Goal: Use online tool/utility: Utilize a website feature to perform a specific function

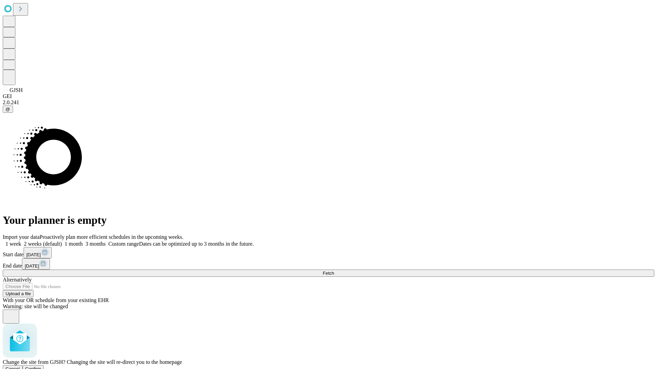
click at [41, 367] on span "Confirm" at bounding box center [33, 369] width 16 height 5
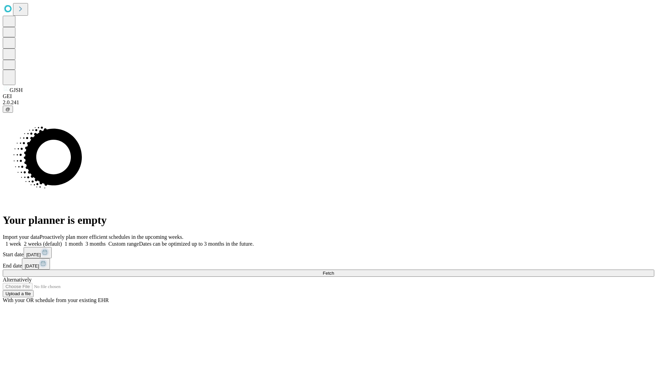
click at [83, 241] on label "1 month" at bounding box center [72, 244] width 21 height 6
click at [334, 271] on span "Fetch" at bounding box center [328, 273] width 11 height 5
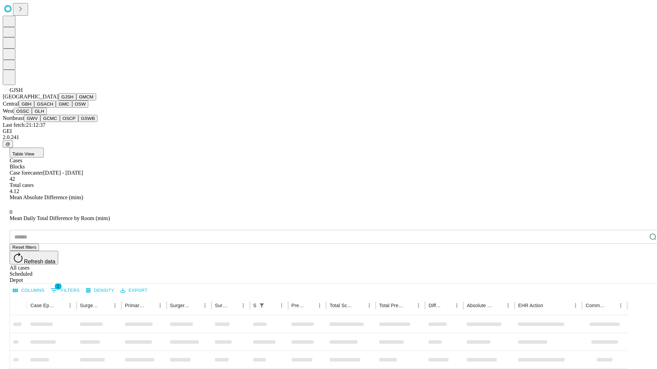
click at [76, 101] on button "GMCM" at bounding box center [86, 96] width 20 height 7
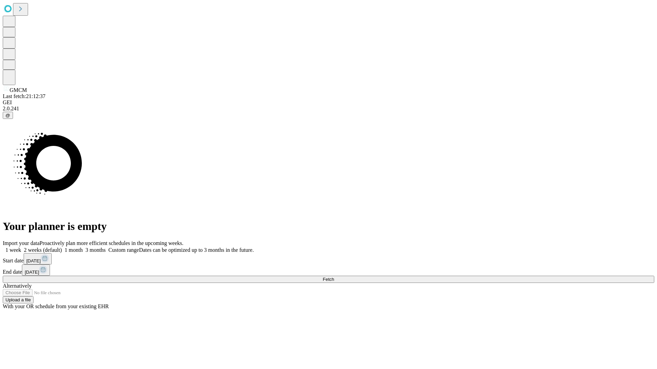
click at [83, 247] on label "1 month" at bounding box center [72, 250] width 21 height 6
click at [334, 277] on span "Fetch" at bounding box center [328, 279] width 11 height 5
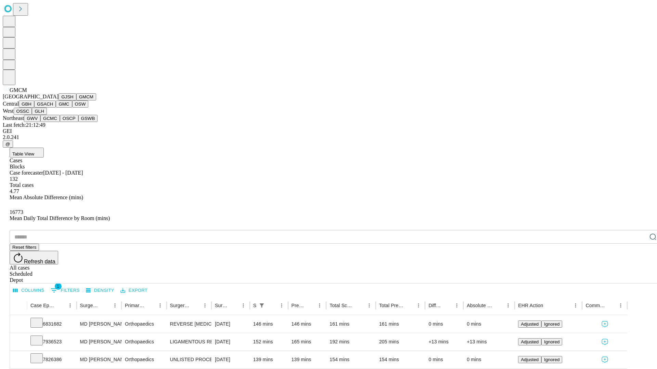
click at [34, 108] on button "GBH" at bounding box center [26, 104] width 15 height 7
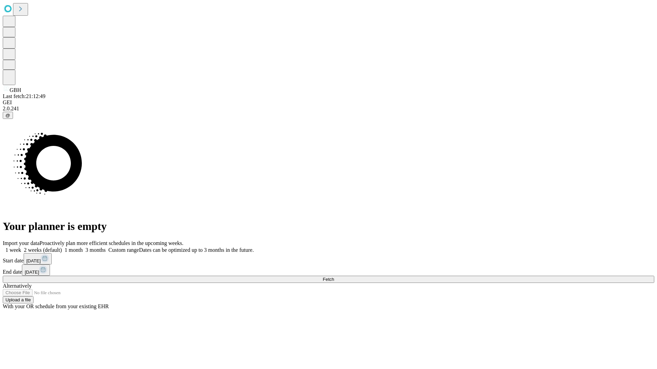
click at [83, 247] on label "1 month" at bounding box center [72, 250] width 21 height 6
click at [334, 277] on span "Fetch" at bounding box center [328, 279] width 11 height 5
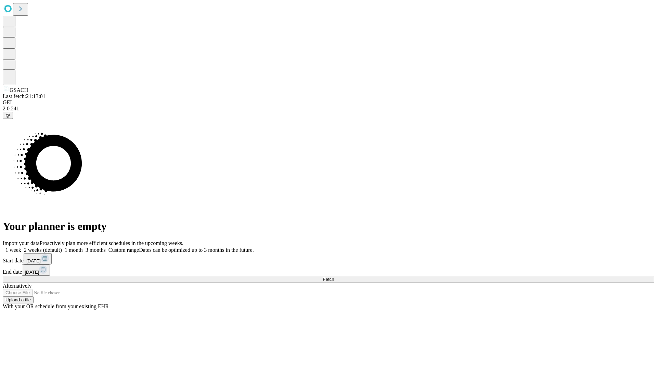
click at [83, 247] on label "1 month" at bounding box center [72, 250] width 21 height 6
click at [334, 277] on span "Fetch" at bounding box center [328, 279] width 11 height 5
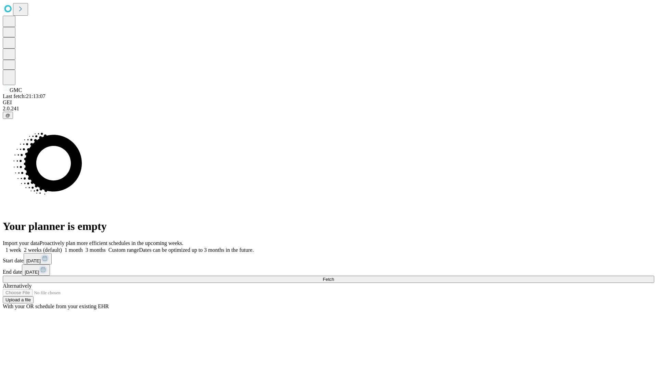
click at [334, 277] on span "Fetch" at bounding box center [328, 279] width 11 height 5
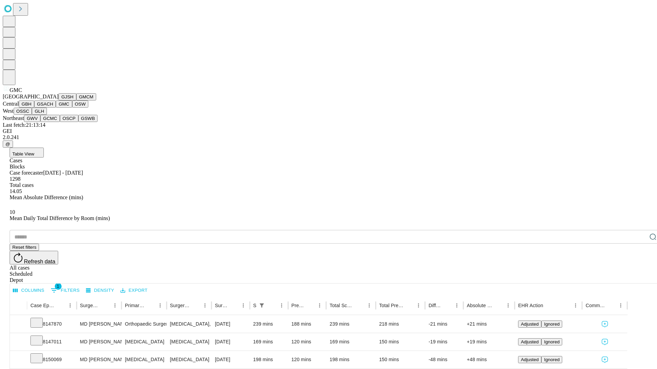
click at [72, 108] on button "OSW" at bounding box center [80, 104] width 16 height 7
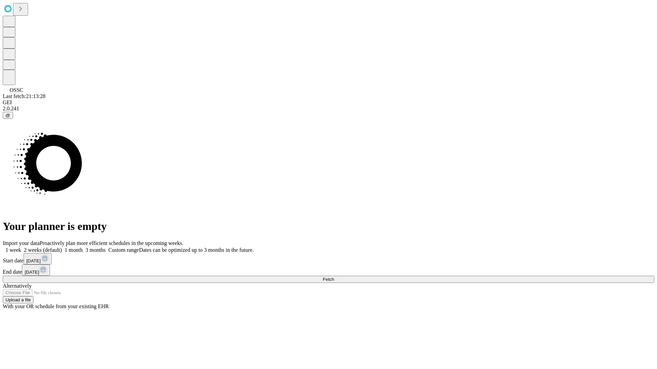
click at [83, 247] on label "1 month" at bounding box center [72, 250] width 21 height 6
click at [334, 277] on span "Fetch" at bounding box center [328, 279] width 11 height 5
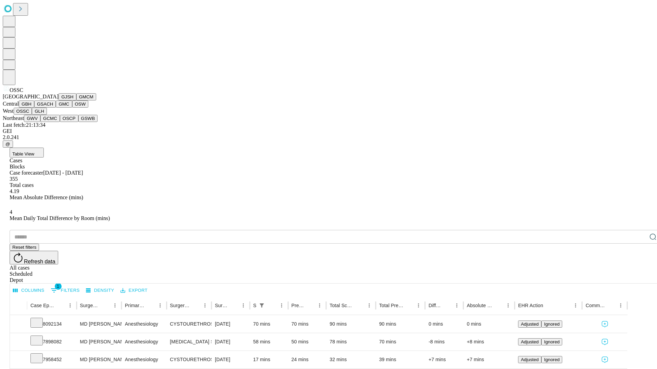
click at [47, 115] on button "GLH" at bounding box center [39, 111] width 15 height 7
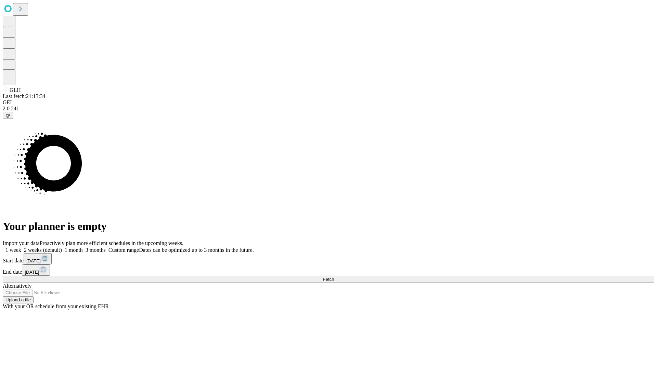
click at [83, 247] on label "1 month" at bounding box center [72, 250] width 21 height 6
click at [334, 277] on span "Fetch" at bounding box center [328, 279] width 11 height 5
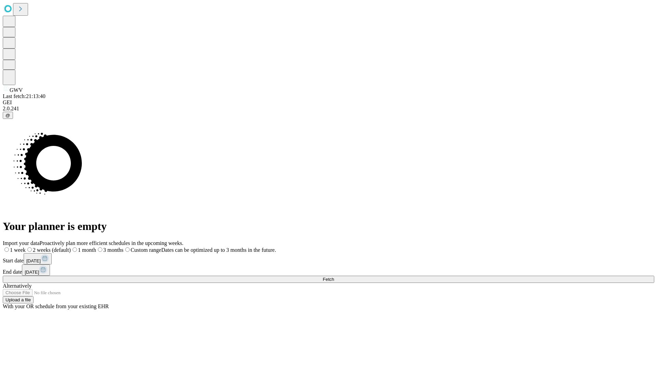
click at [96, 247] on label "1 month" at bounding box center [83, 250] width 25 height 6
click at [334, 277] on span "Fetch" at bounding box center [328, 279] width 11 height 5
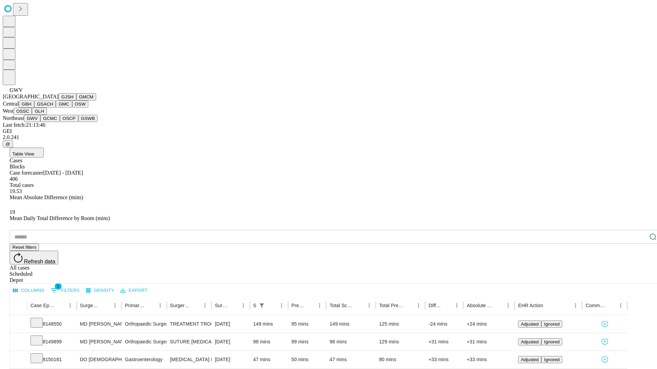
click at [53, 122] on button "GCMC" at bounding box center [49, 118] width 19 height 7
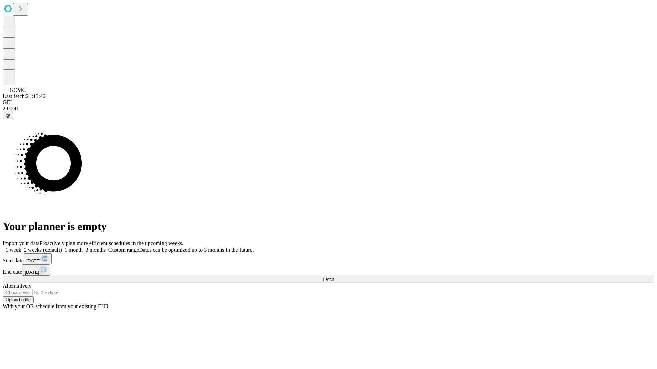
click at [83, 247] on label "1 month" at bounding box center [72, 250] width 21 height 6
click at [334, 277] on span "Fetch" at bounding box center [328, 279] width 11 height 5
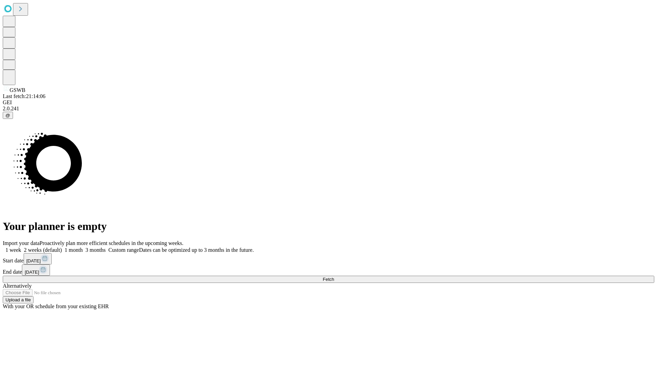
click at [83, 247] on label "1 month" at bounding box center [72, 250] width 21 height 6
click at [334, 277] on span "Fetch" at bounding box center [328, 279] width 11 height 5
